Goal: Information Seeking & Learning: Learn about a topic

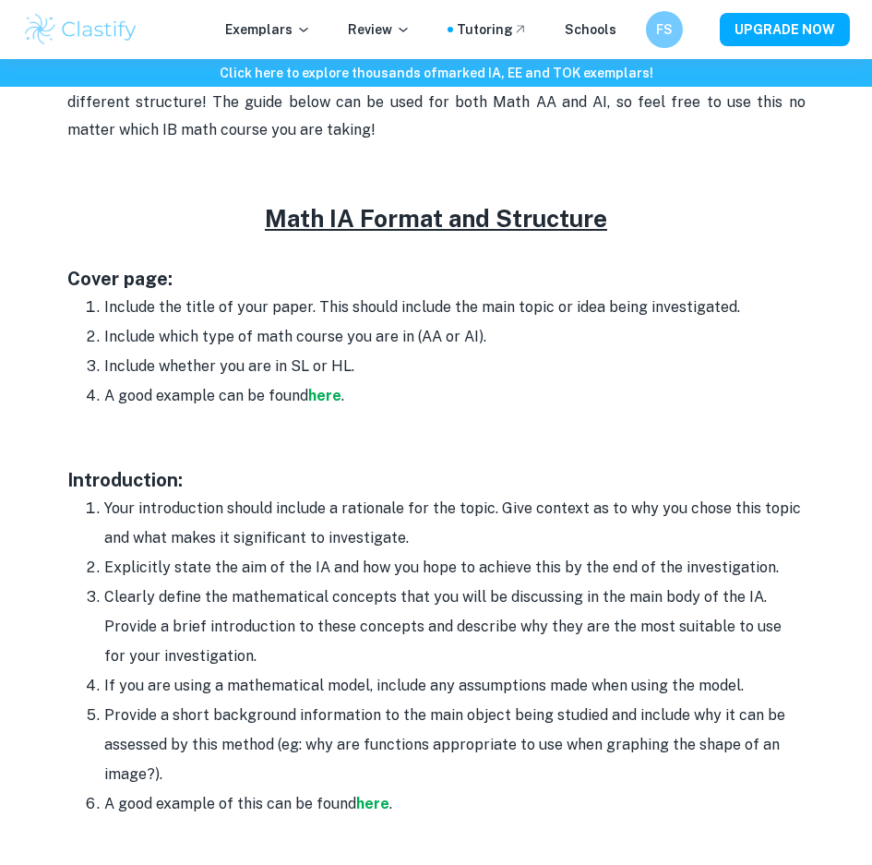
scroll to position [1016, 0]
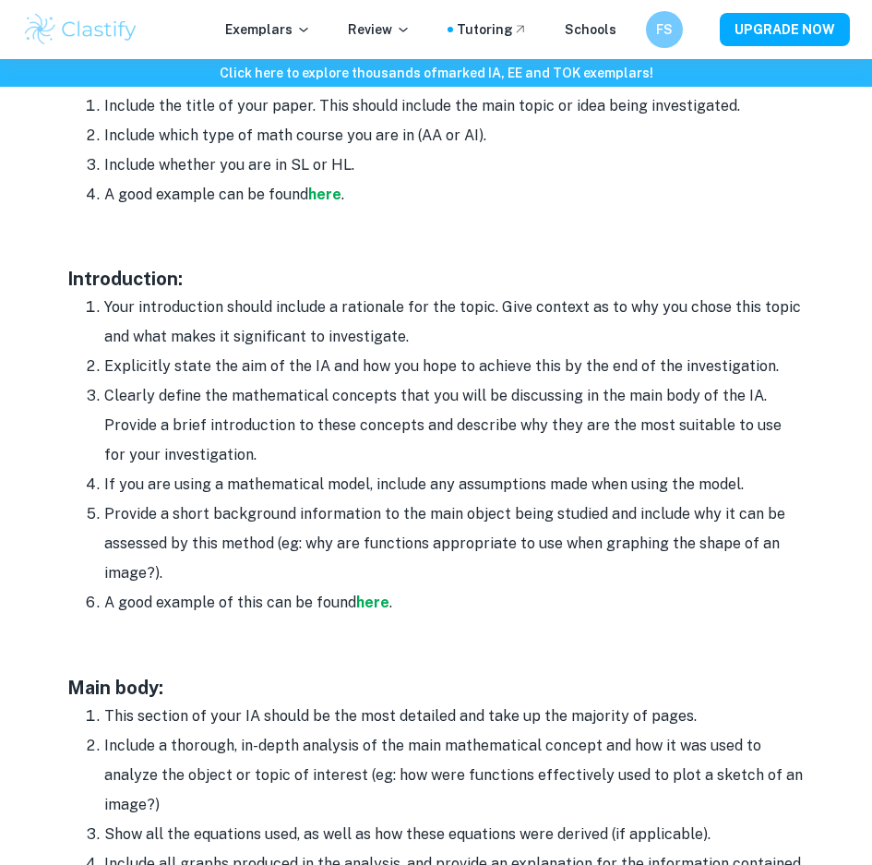
click at [462, 581] on li "Provide a short background information to the main object being studied and inc…" at bounding box center [455, 543] width 702 height 89
click at [452, 334] on li "Your introduction should include a rationale for the topic. Give context as to …" at bounding box center [455, 322] width 702 height 59
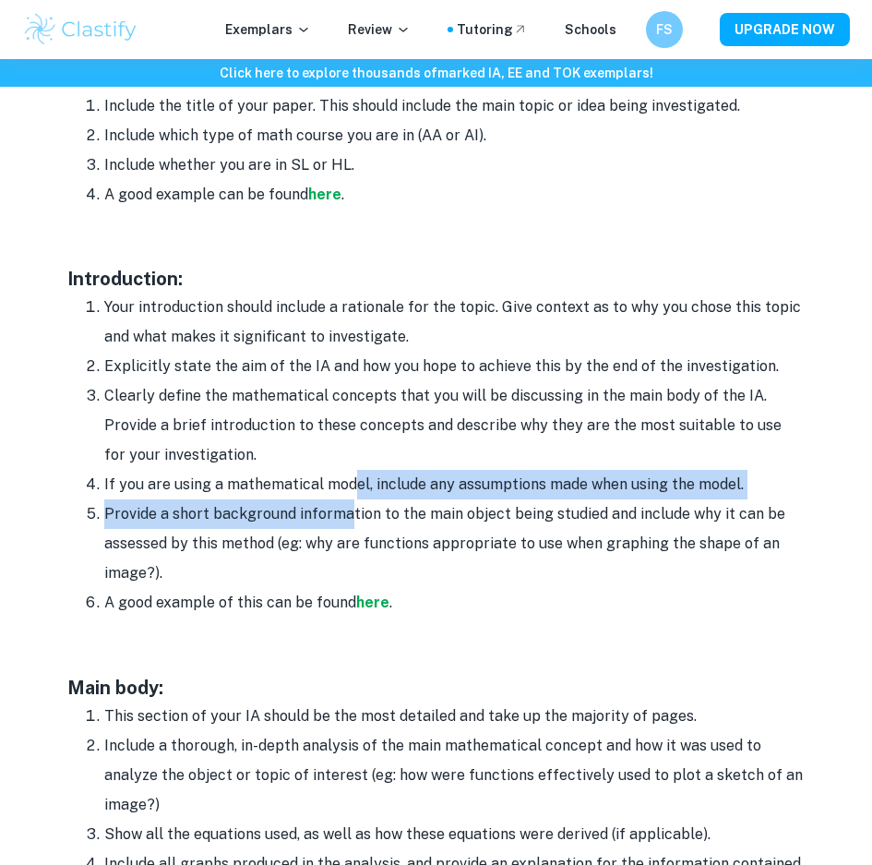
click at [336, 518] on ol "Your introduction should include a rationale for the topic. Give context as to …" at bounding box center [436, 455] width 739 height 325
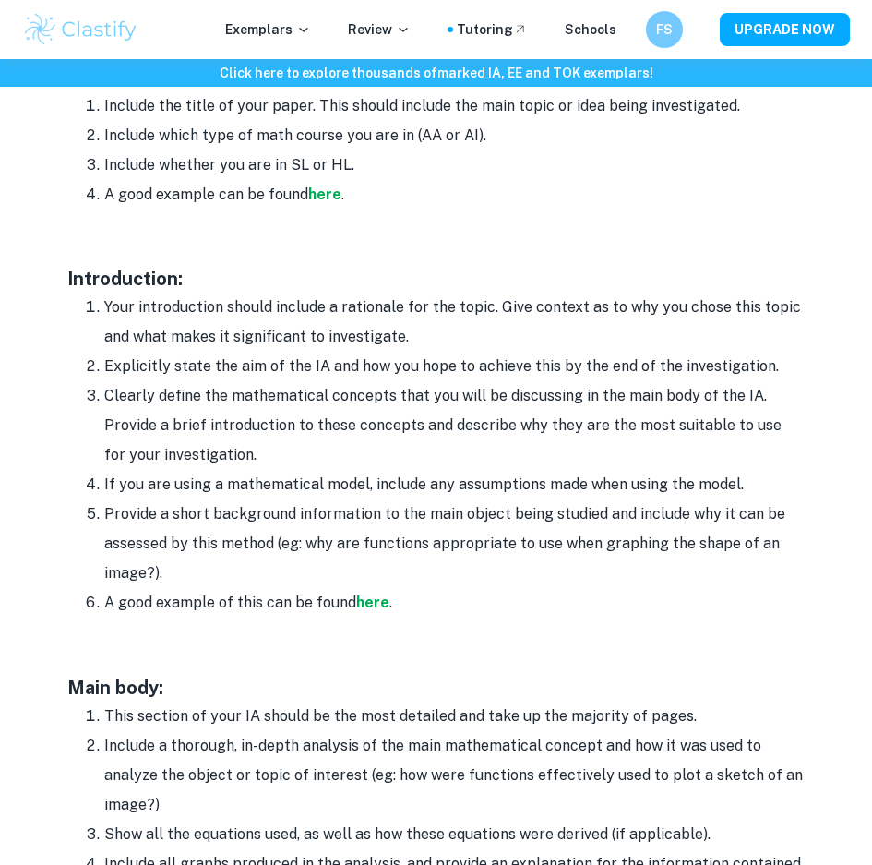
click at [391, 459] on li "Clearly define the mathematical concepts that you will be discussing in the mai…" at bounding box center [455, 425] width 702 height 89
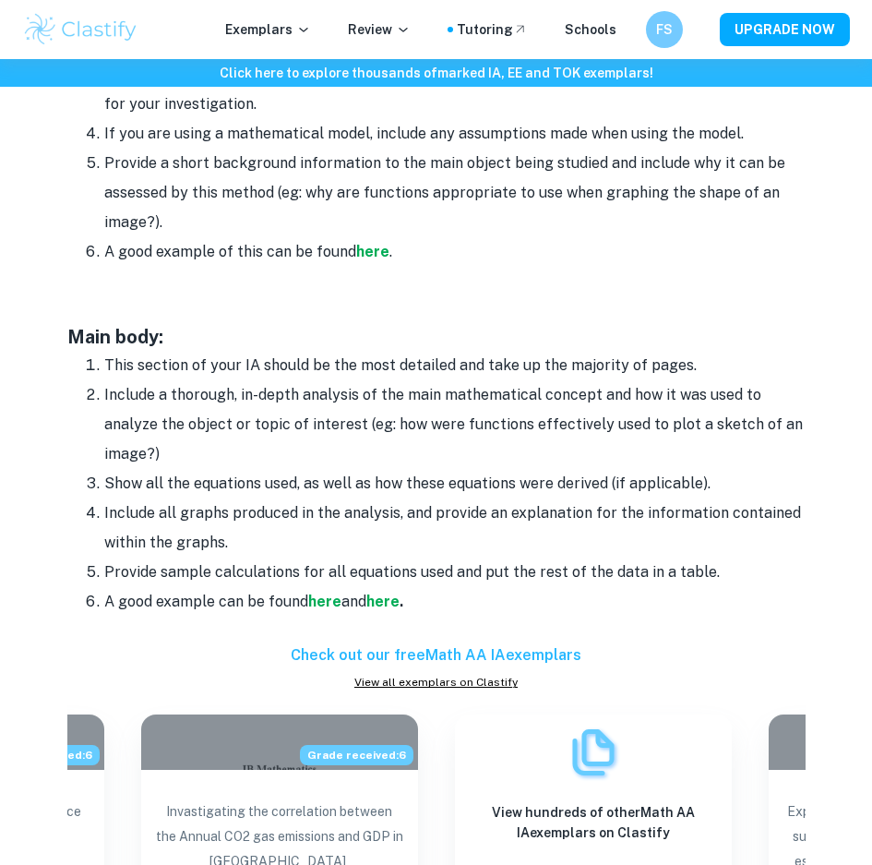
scroll to position [1385, 0]
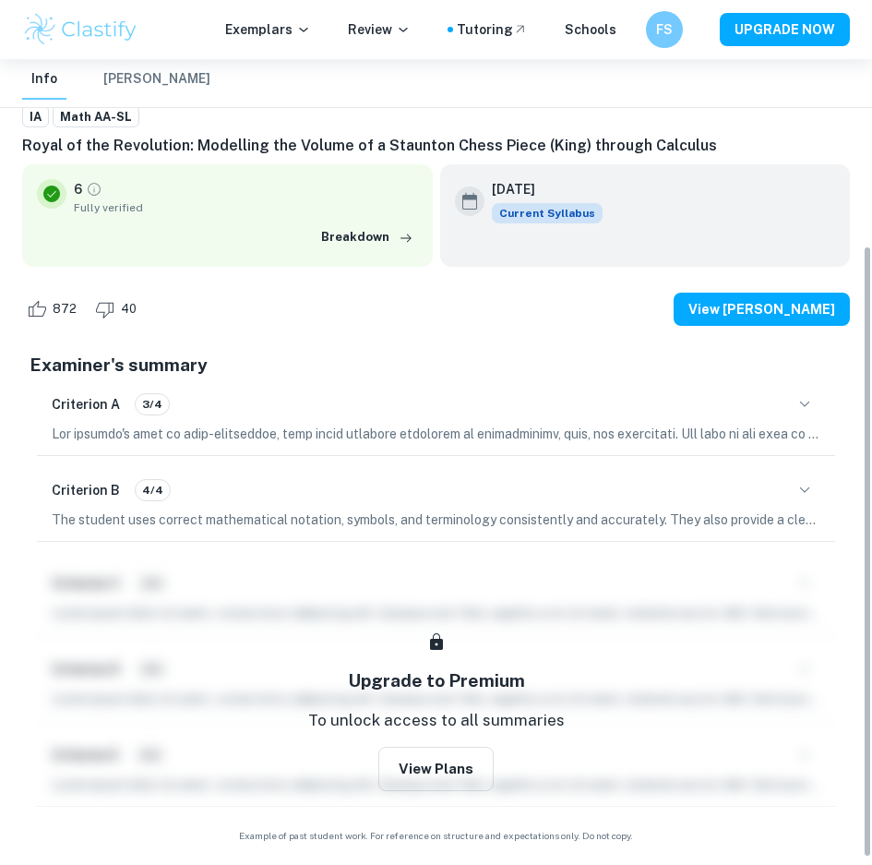
scroll to position [243, 0]
type input "2"
click at [754, 821] on icon "button" at bounding box center [755, 816] width 18 height 18
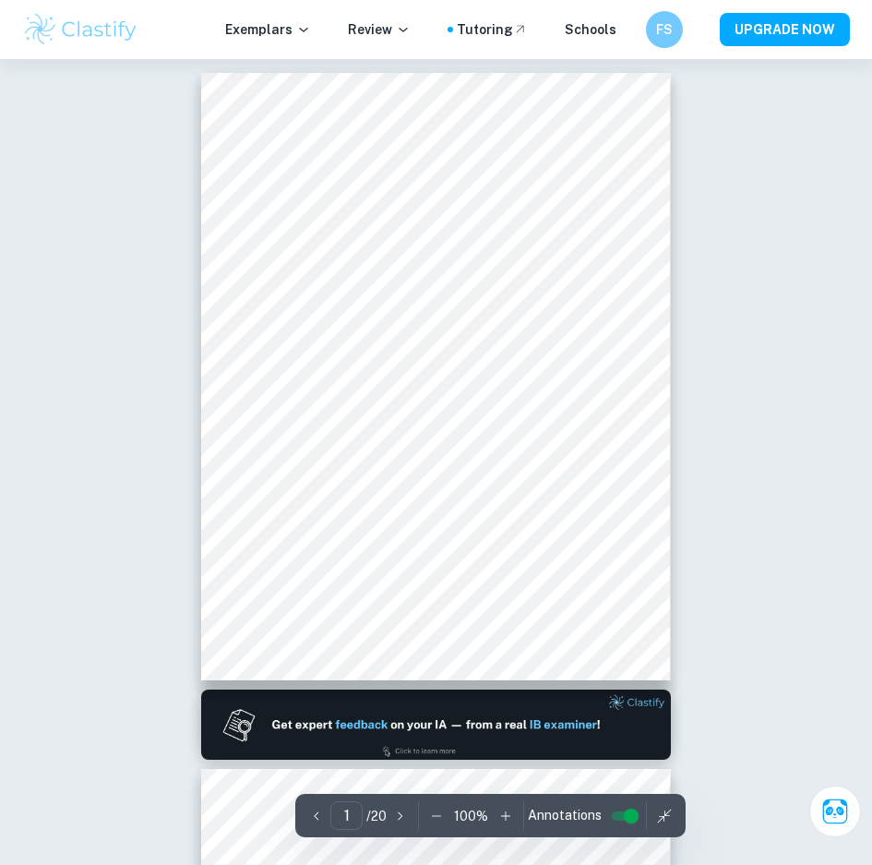
scroll to position [0, 0]
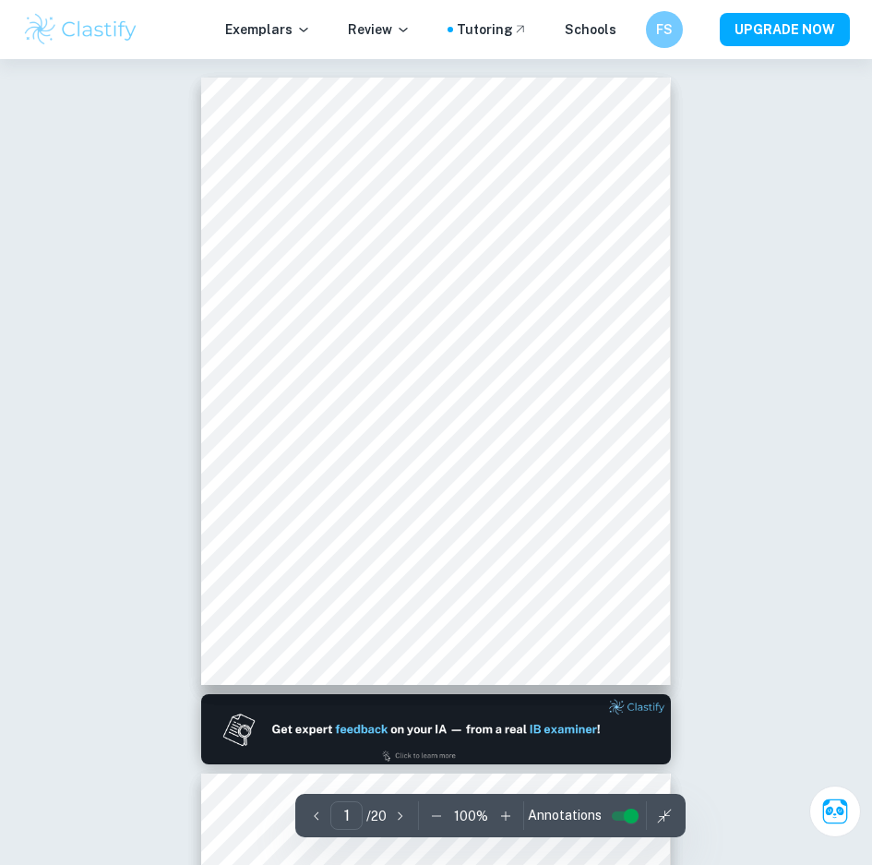
click at [499, 826] on button "button" at bounding box center [506, 816] width 28 height 28
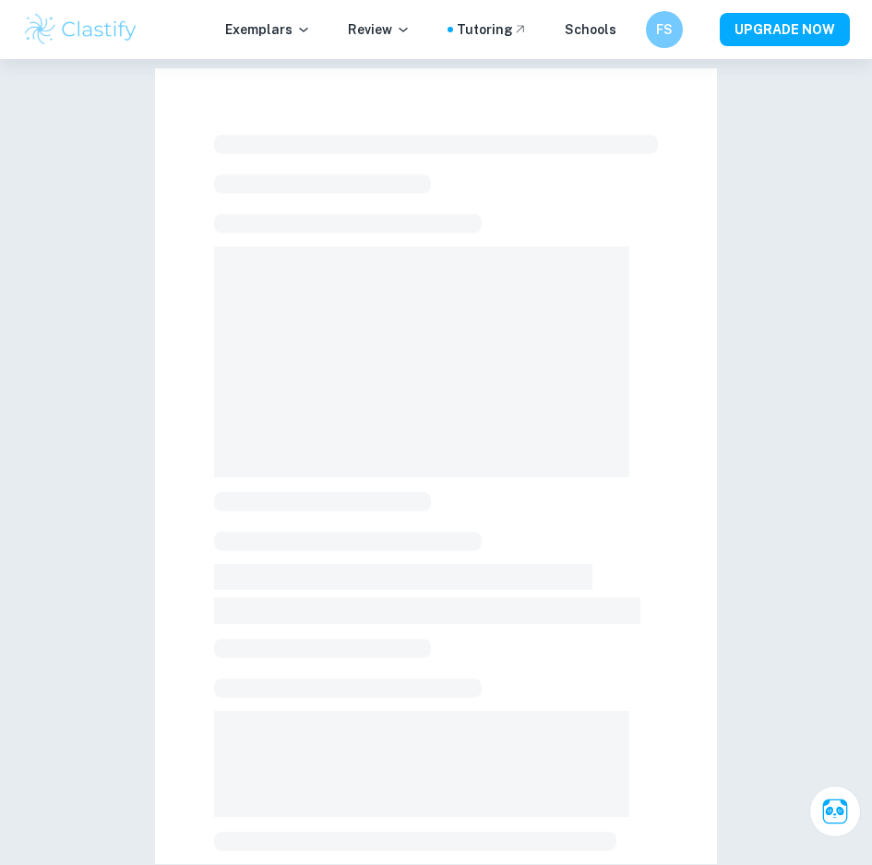
click at [499, 826] on div at bounding box center [436, 667] width 444 height 1080
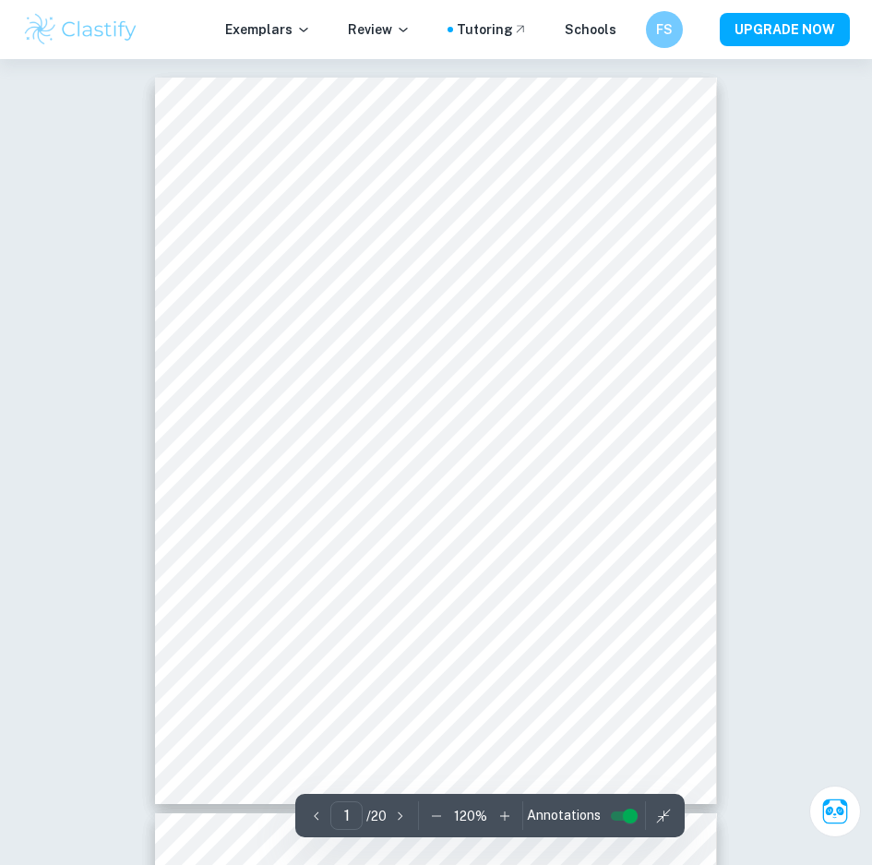
click at [499, 826] on div "1 ​ / 20 120 % Annotations" at bounding box center [490, 815] width 390 height 43
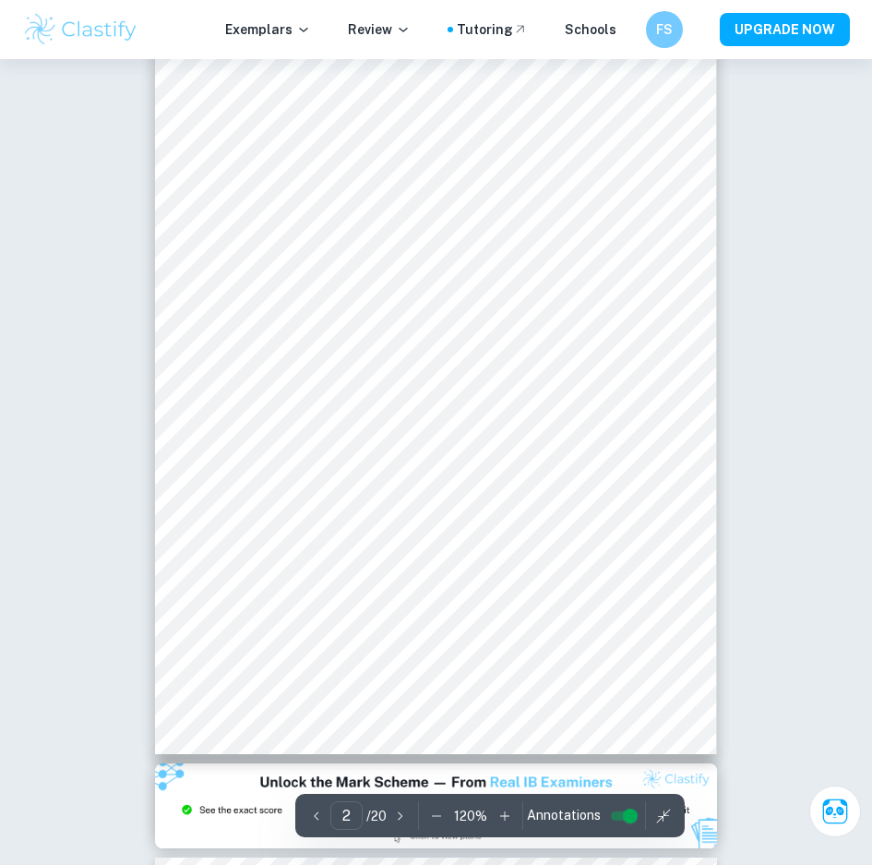
scroll to position [923, 0]
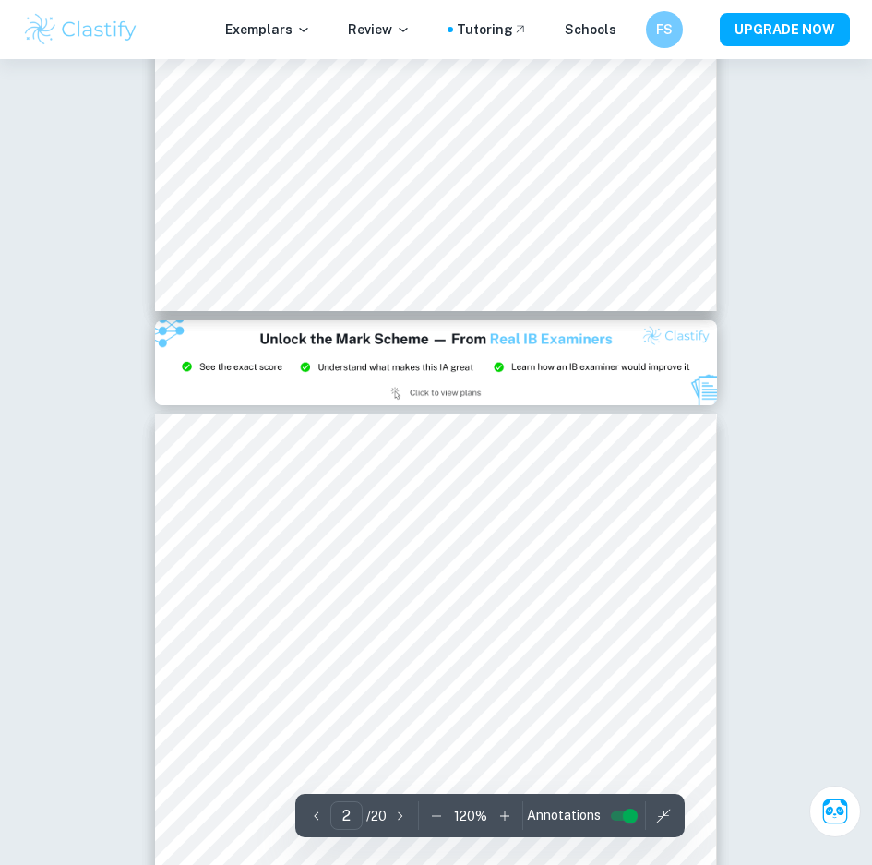
type input "3"
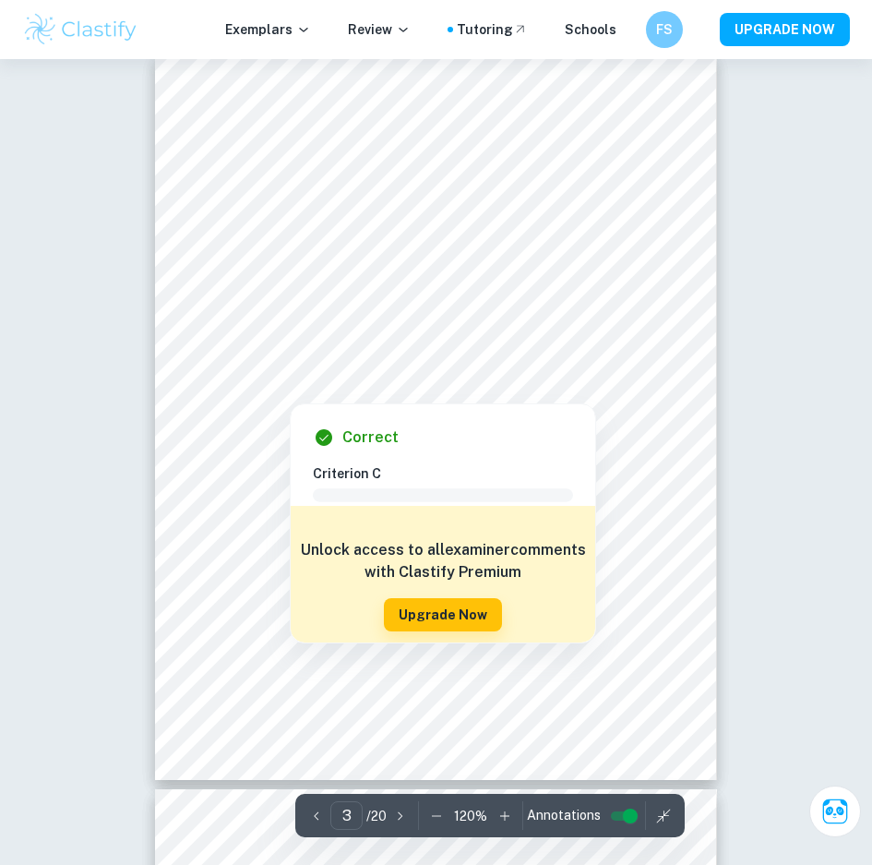
scroll to position [1662, 0]
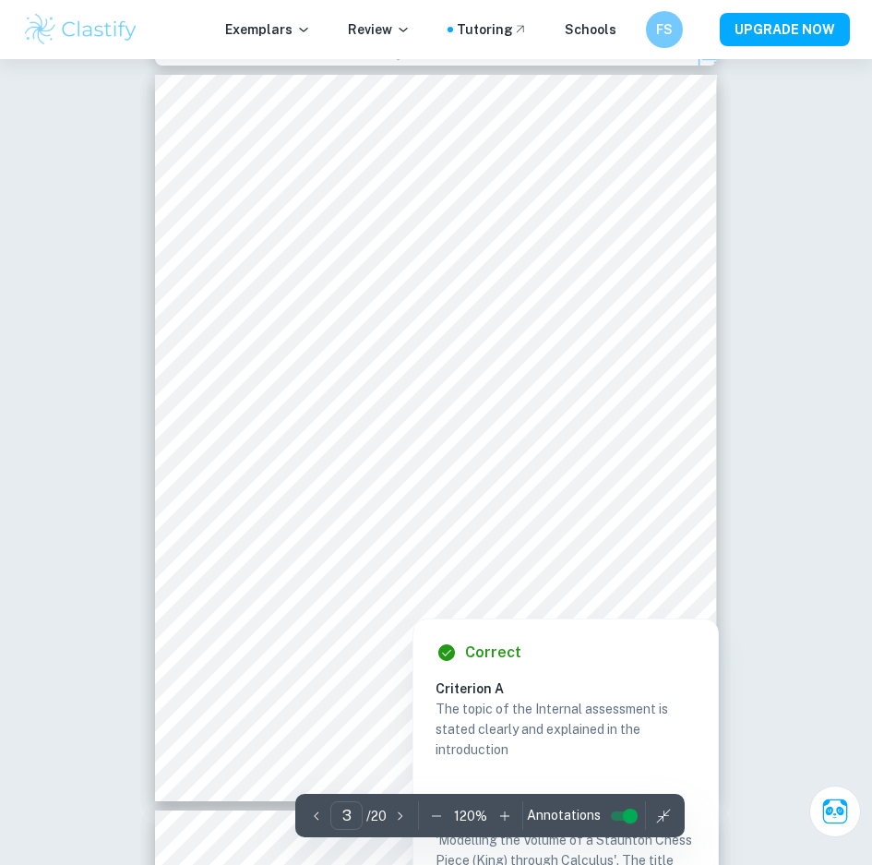
click at [498, 820] on icon "button" at bounding box center [505, 816] width 18 height 18
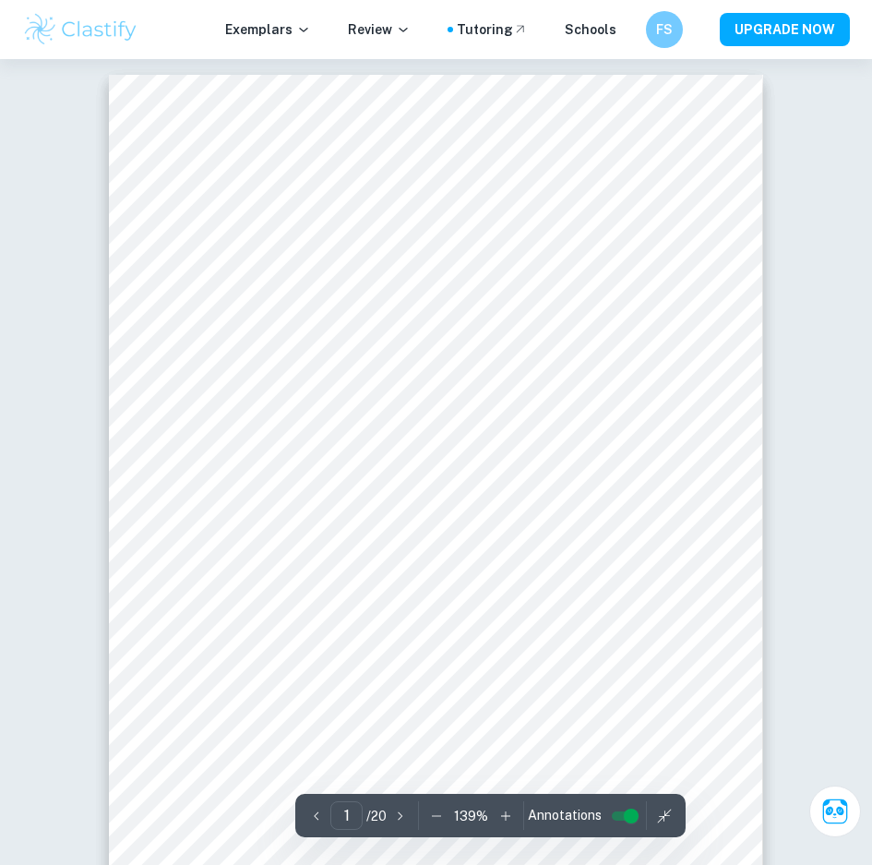
scroll to position [0, 0]
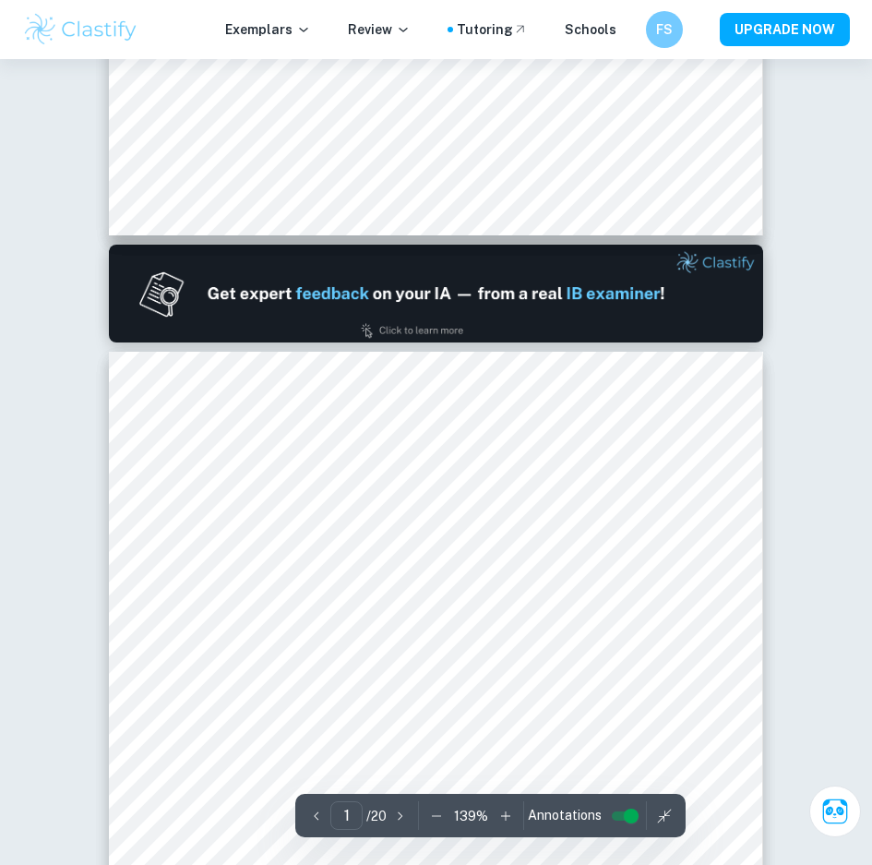
type input "2"
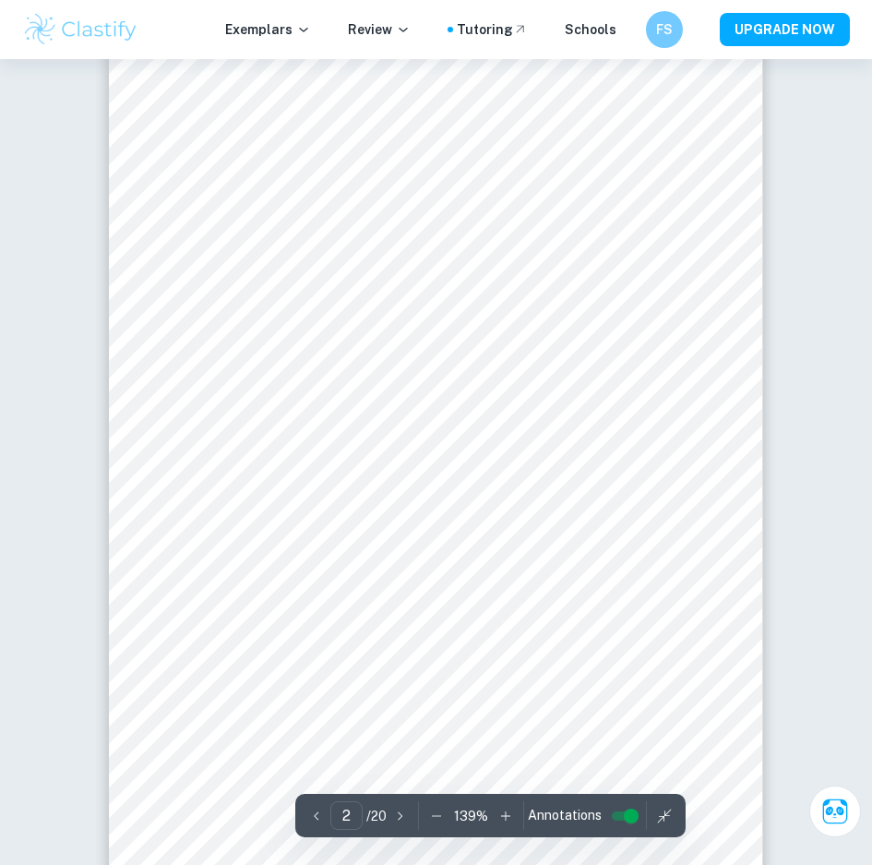
scroll to position [1016, 0]
click at [651, 807] on button "button" at bounding box center [665, 815] width 28 height 29
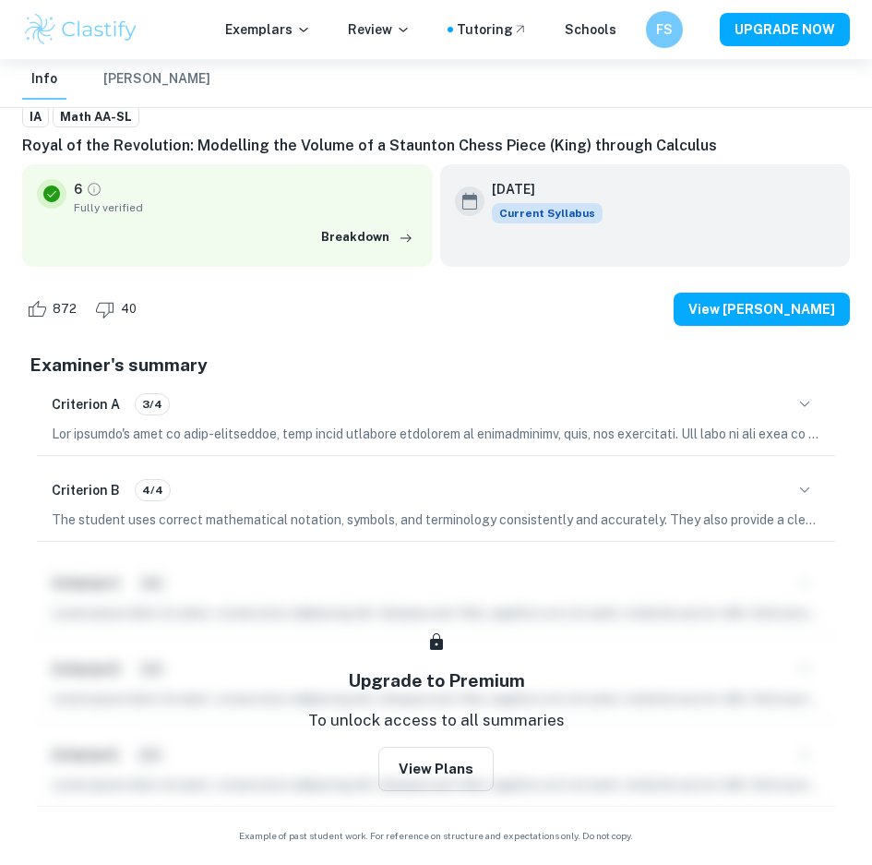
click at [789, 403] on button "button" at bounding box center [804, 404] width 31 height 31
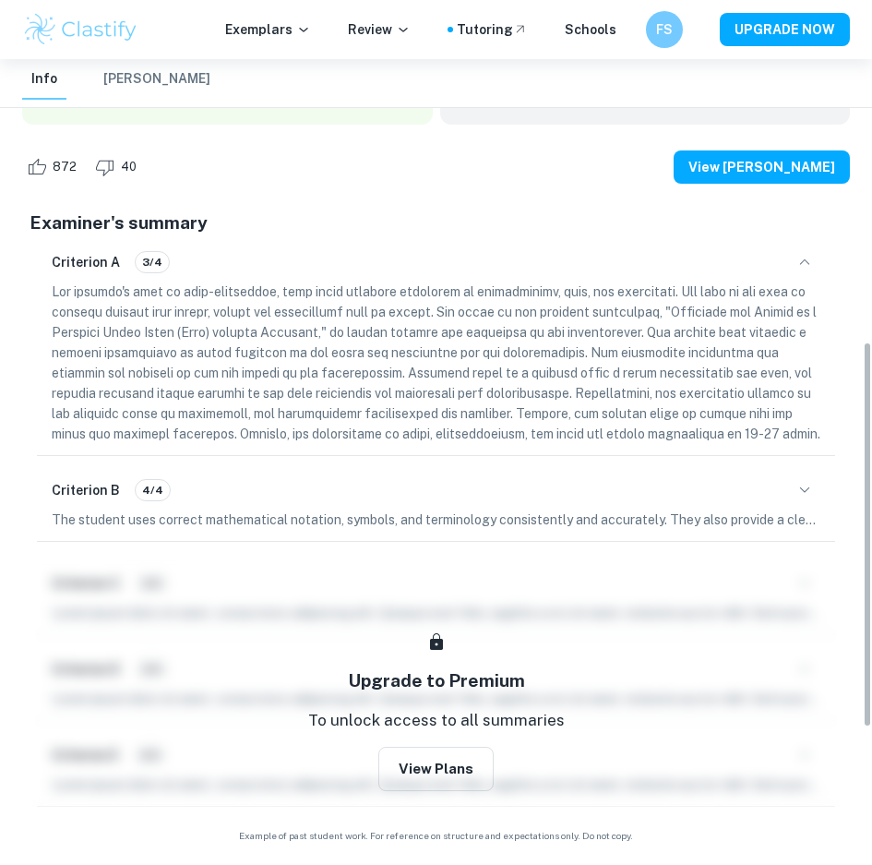
scroll to position [612, 0]
click at [770, 813] on div "3 ​ / 20 Annotations" at bounding box center [633, 815] width 285 height 43
click at [755, 811] on icon "button" at bounding box center [755, 816] width 18 height 18
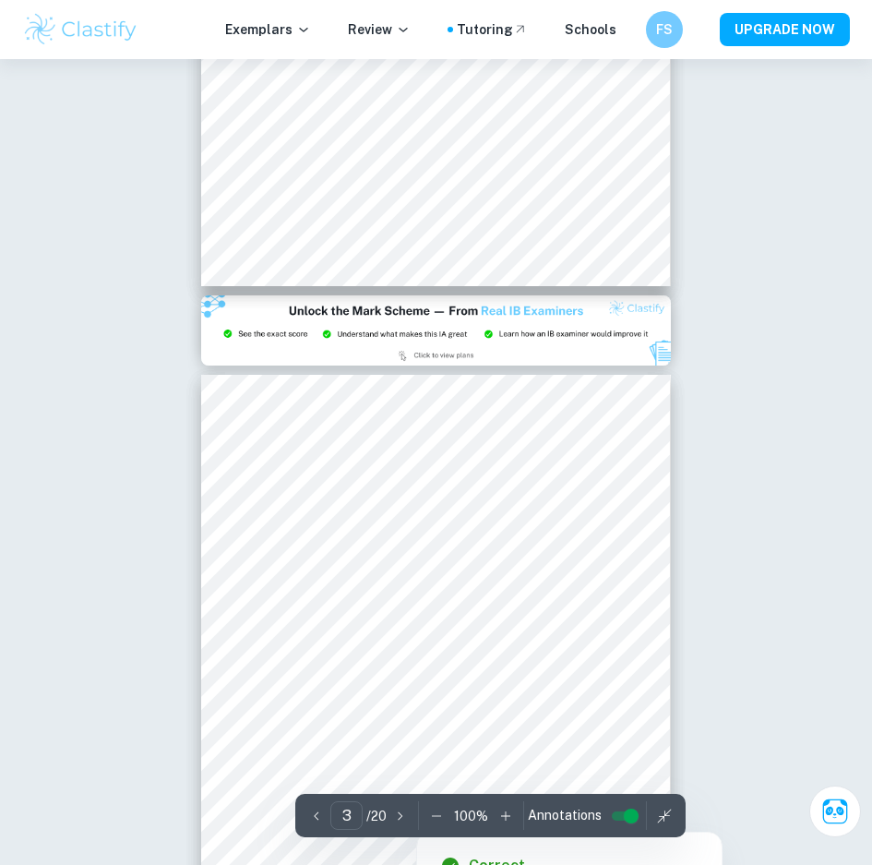
click at [509, 801] on div "100 %" at bounding box center [471, 815] width 97 height 29
click at [502, 823] on icon "button" at bounding box center [506, 816] width 18 height 18
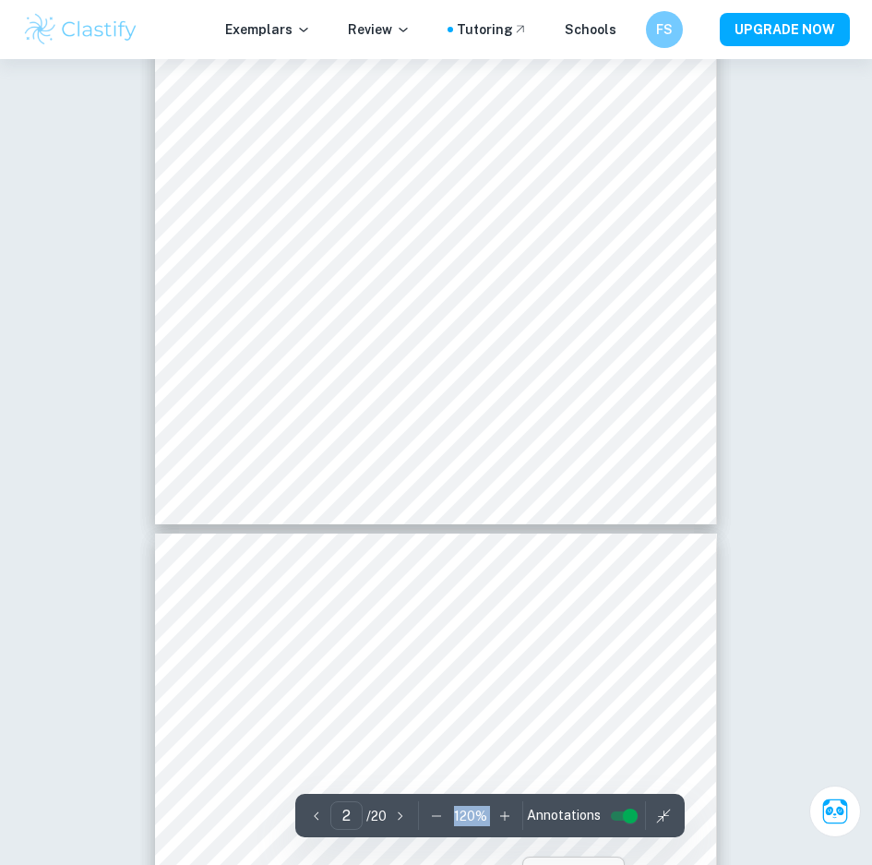
click at [501, 822] on icon "button" at bounding box center [505, 816] width 18 height 18
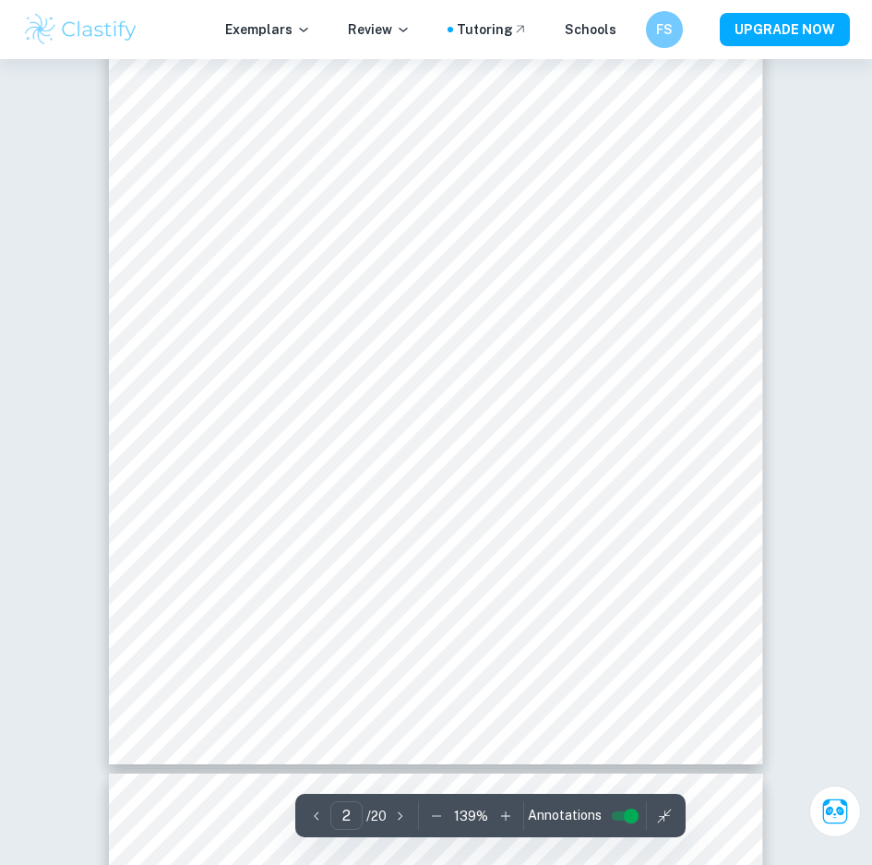
click at [503, 808] on icon "button" at bounding box center [506, 816] width 18 height 18
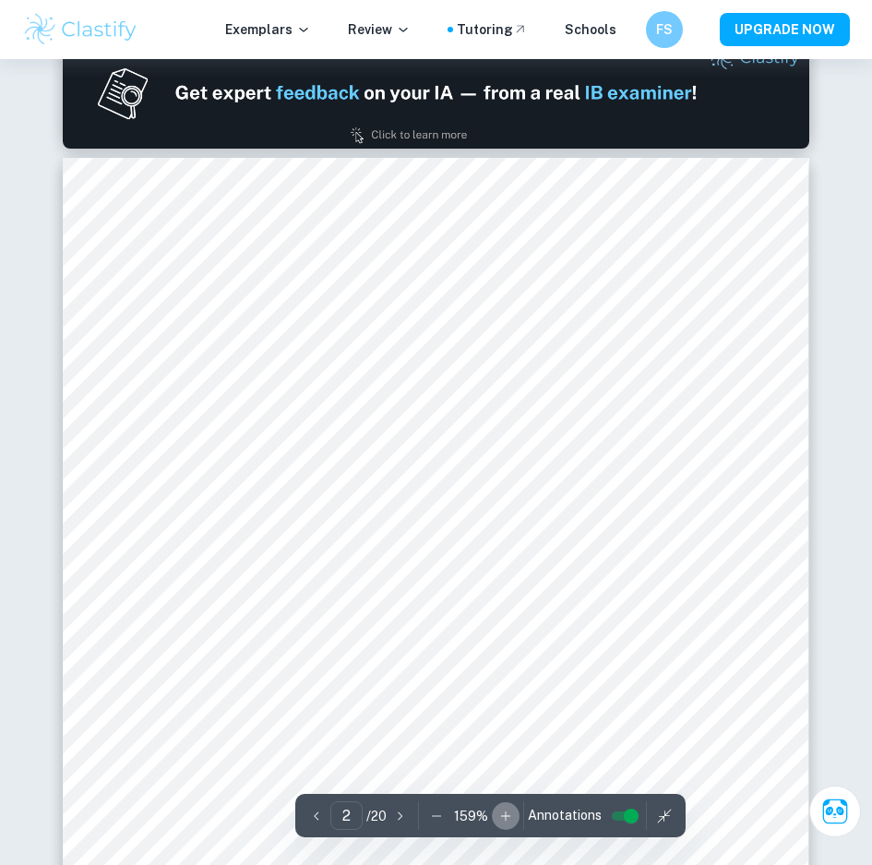
click at [503, 808] on icon "button" at bounding box center [506, 816] width 18 height 18
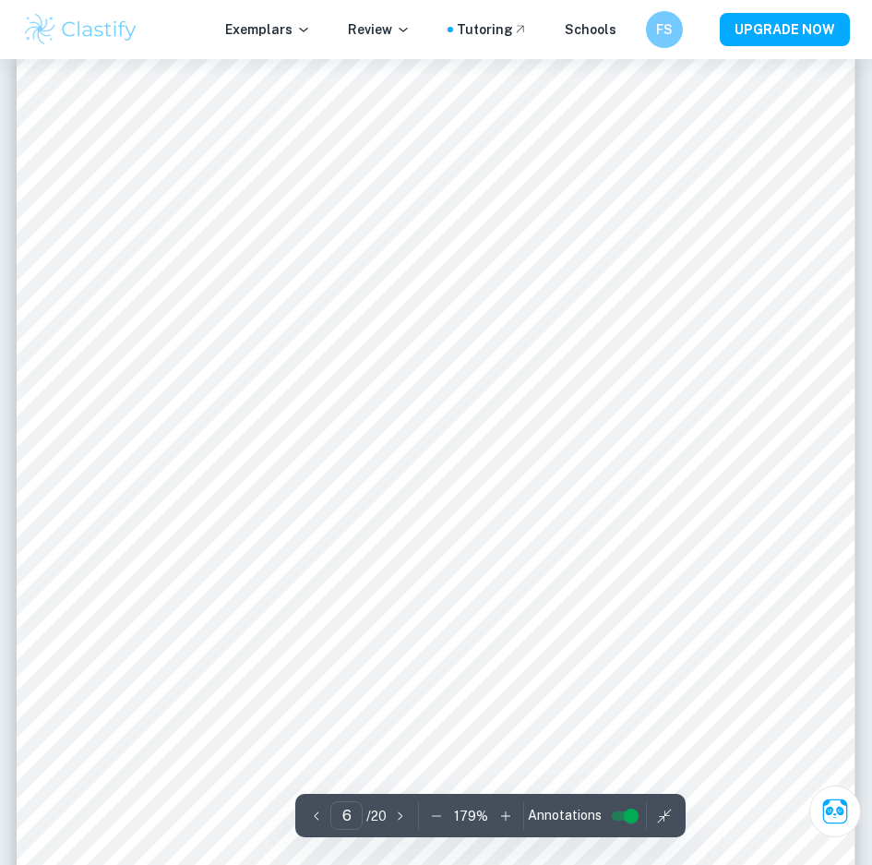
scroll to position [6093, 0]
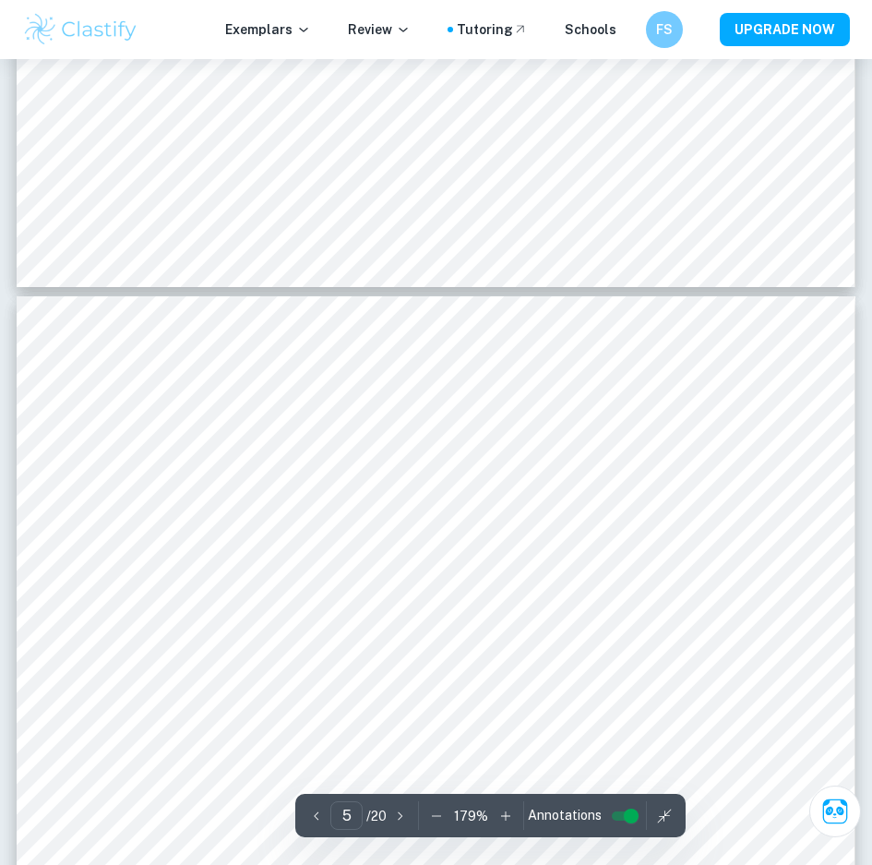
type input "4"
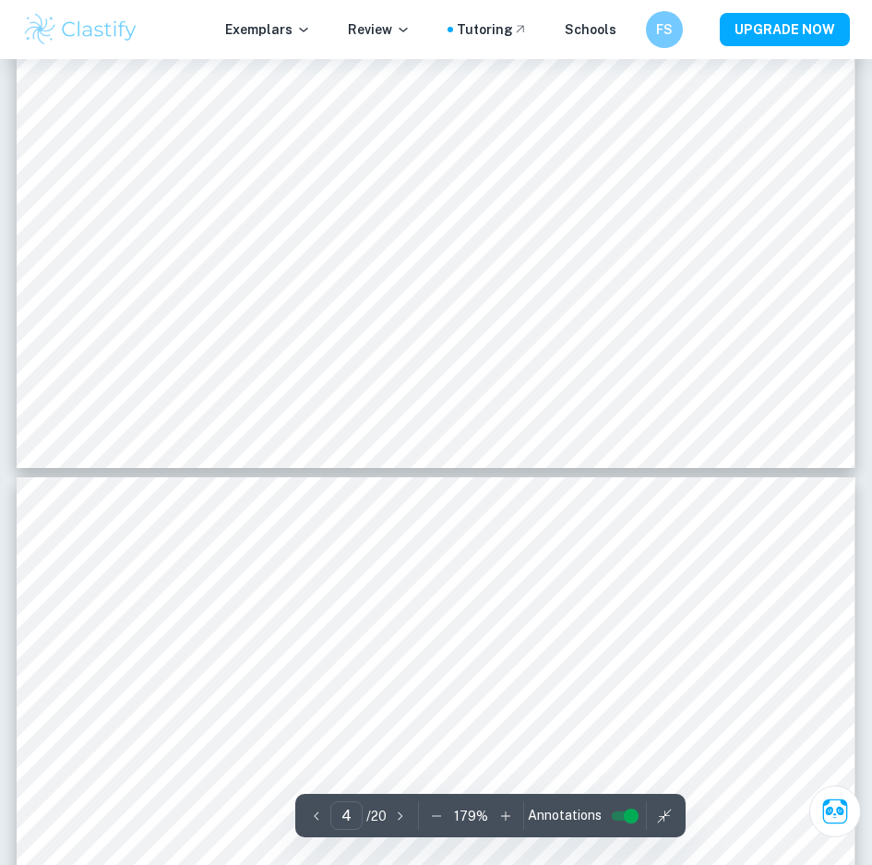
scroll to position [3970, 0]
